Goal: Information Seeking & Learning: Learn about a topic

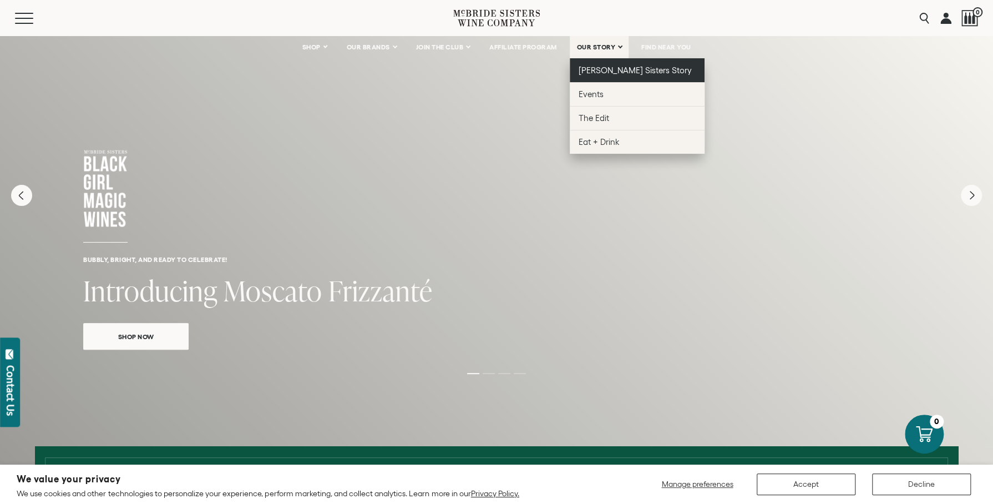
click at [599, 73] on span "[PERSON_NAME] Sisters Story" at bounding box center [636, 69] width 114 height 9
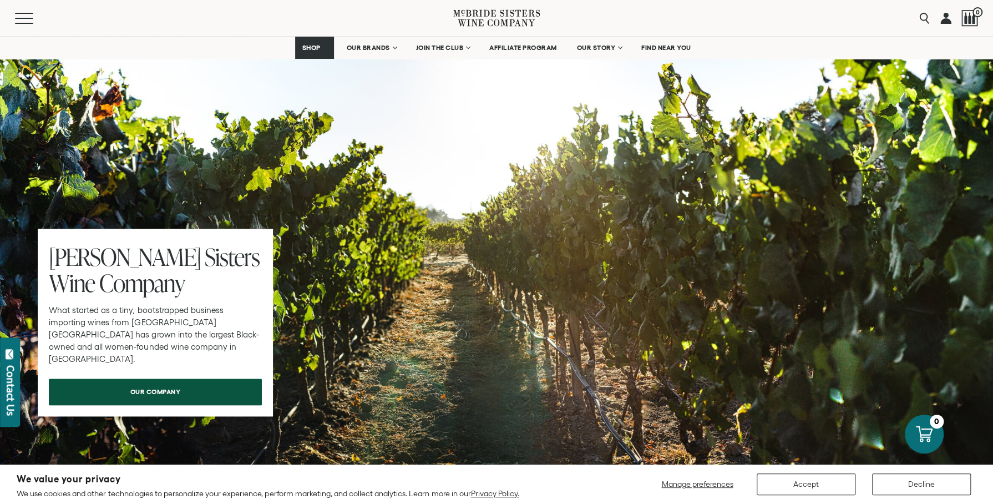
scroll to position [3455, 0]
